Goal: Transaction & Acquisition: Subscribe to service/newsletter

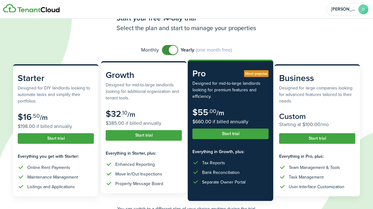
scroll to position [20, 0]
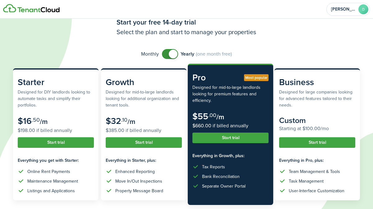
click at [167, 54] on span at bounding box center [170, 54] width 6 height 10
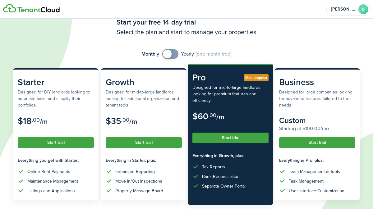
click at [173, 53] on span at bounding box center [170, 54] width 6 height 10
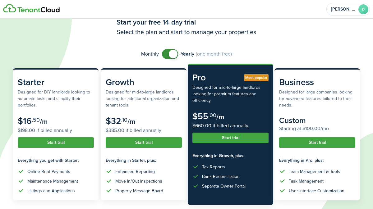
checkbox input "false"
click at [167, 54] on span at bounding box center [170, 54] width 6 height 10
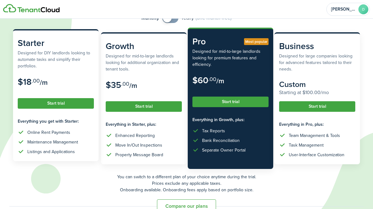
scroll to position [70, 0]
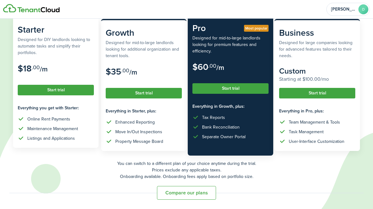
click at [43, 88] on button "Start trial" at bounding box center [56, 90] width 76 height 11
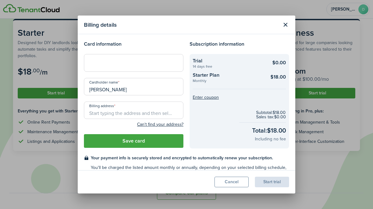
click at [102, 113] on input "Billing address" at bounding box center [133, 110] width 99 height 17
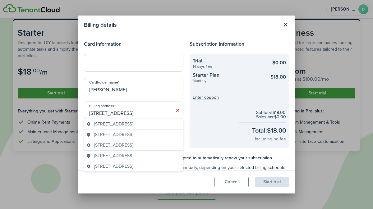
click at [133, 136] on span "[STREET_ADDRESS]" at bounding box center [113, 134] width 39 height 7
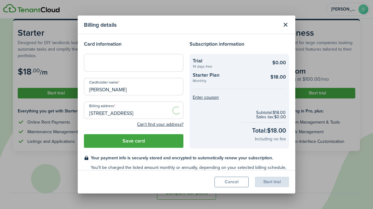
type input "[STREET_ADDRESS]"
click at [283, 24] on button "Close modal" at bounding box center [285, 25] width 11 height 11
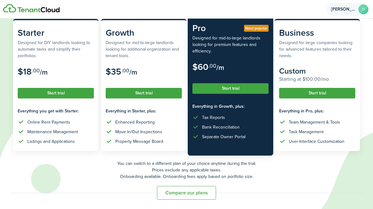
click at [342, 7] on span "[PERSON_NAME]" at bounding box center [343, 9] width 25 height 4
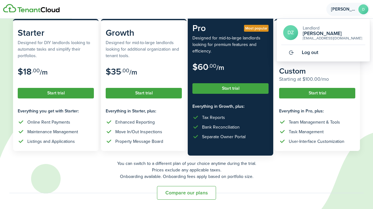
click at [309, 33] on h2 "[PERSON_NAME]" at bounding box center [331, 34] width 59 height 6
